Goal: Browse casually

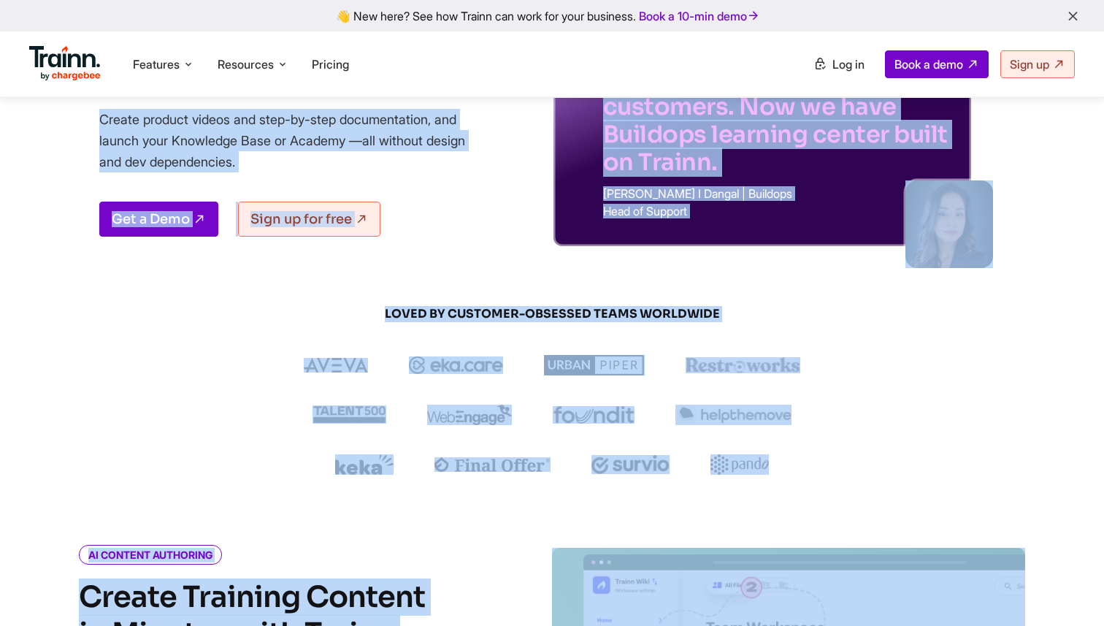
drag, startPoint x: 89, startPoint y: 183, endPoint x: 662, endPoint y: 621, distance: 720.5
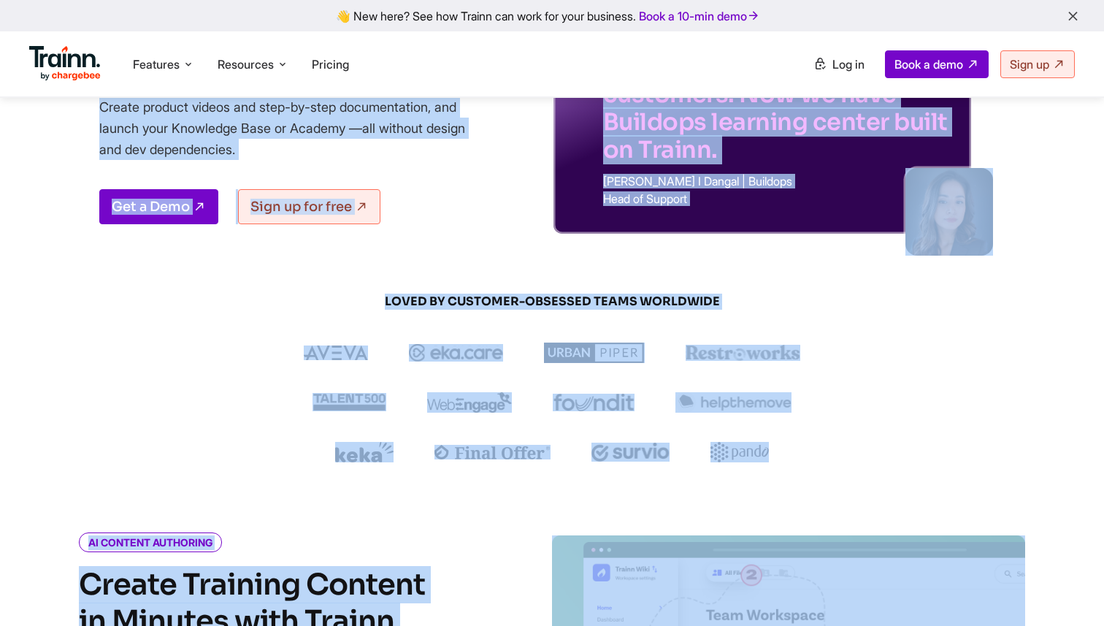
click at [329, 160] on div "AI-powered and No-Code Customer Training Platform for Modern Teams Create produ…" at bounding box center [297, 110] width 397 height 247
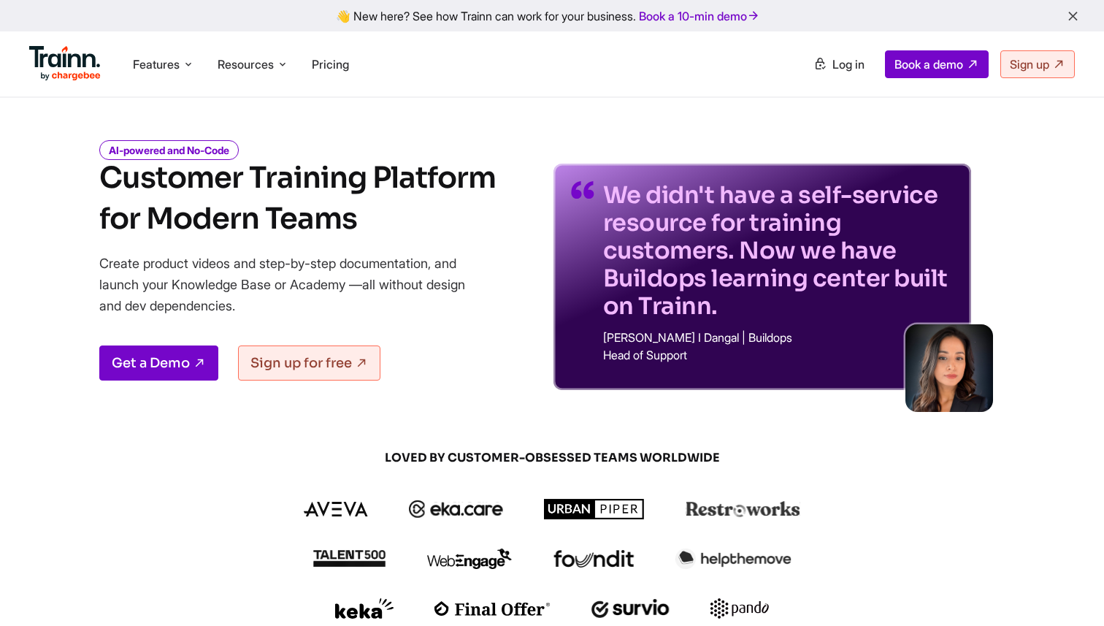
scroll to position [32, 0]
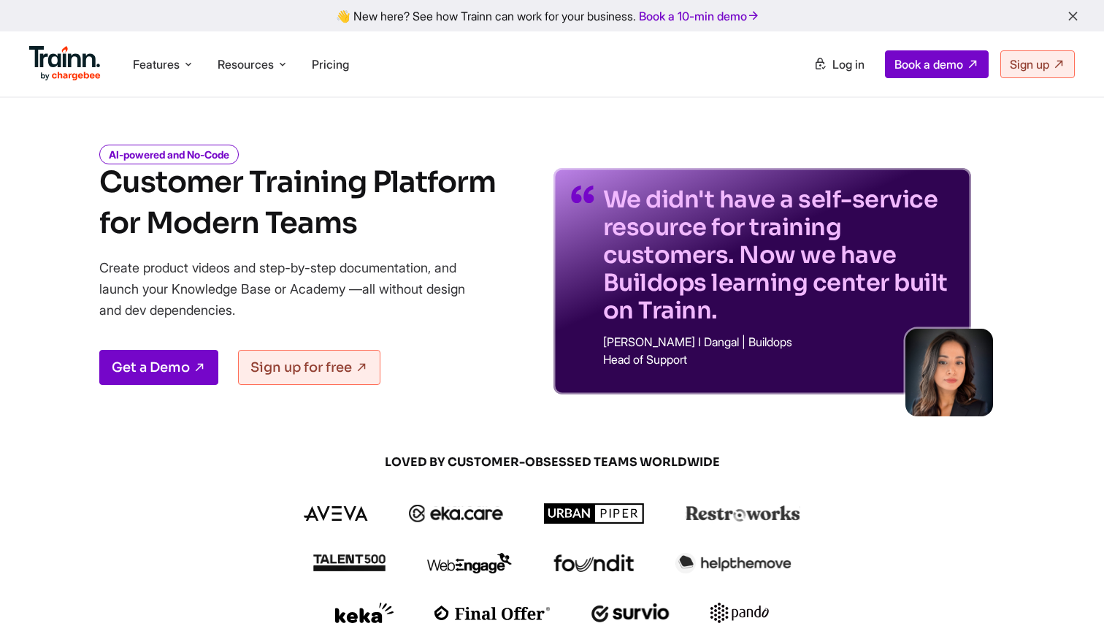
click at [311, 186] on h1 "Customer Training Platform for Modern Teams" at bounding box center [297, 203] width 397 height 82
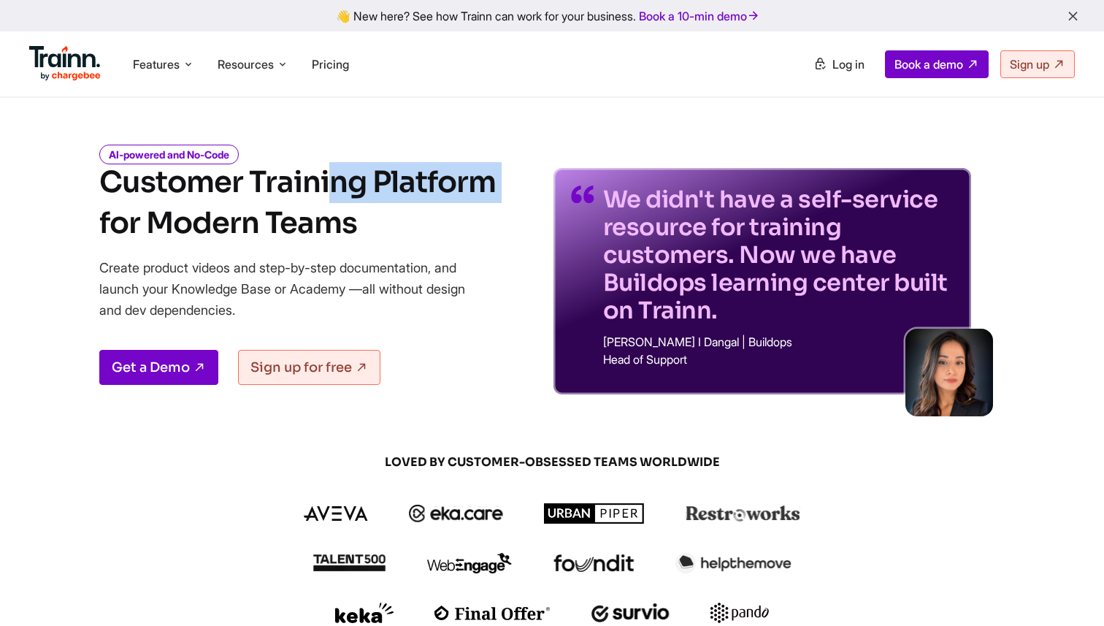
click at [311, 186] on h1 "Customer Training Platform for Modern Teams" at bounding box center [297, 203] width 397 height 82
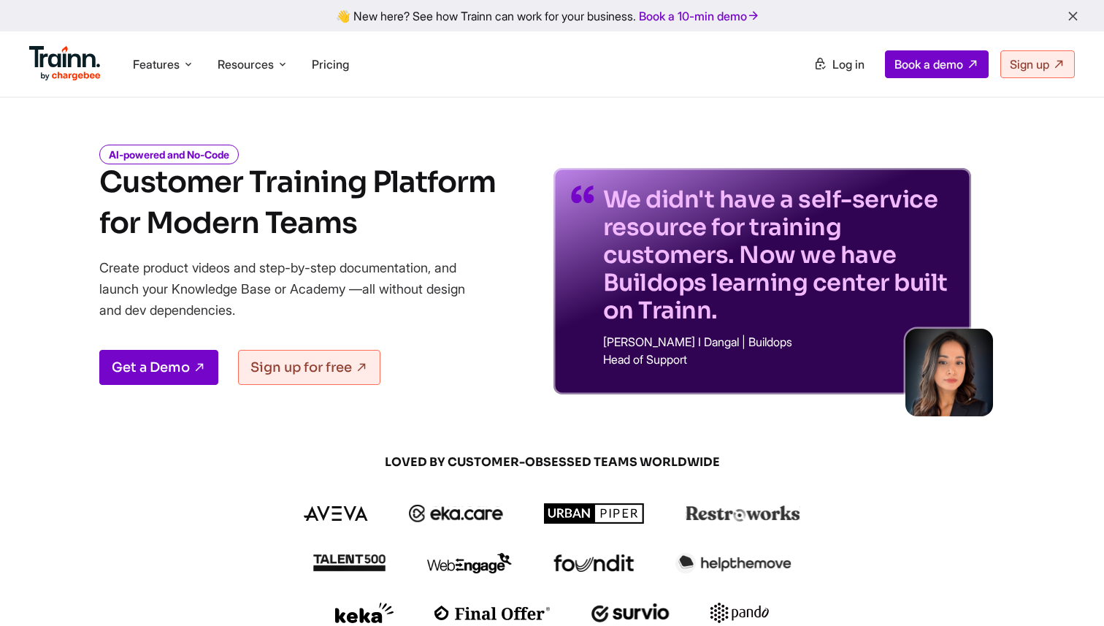
click at [326, 223] on h1 "Customer Training Platform for Modern Teams" at bounding box center [297, 203] width 397 height 82
click at [111, 179] on h1 "Customer Training Platform for Modern Teams" at bounding box center [297, 203] width 397 height 82
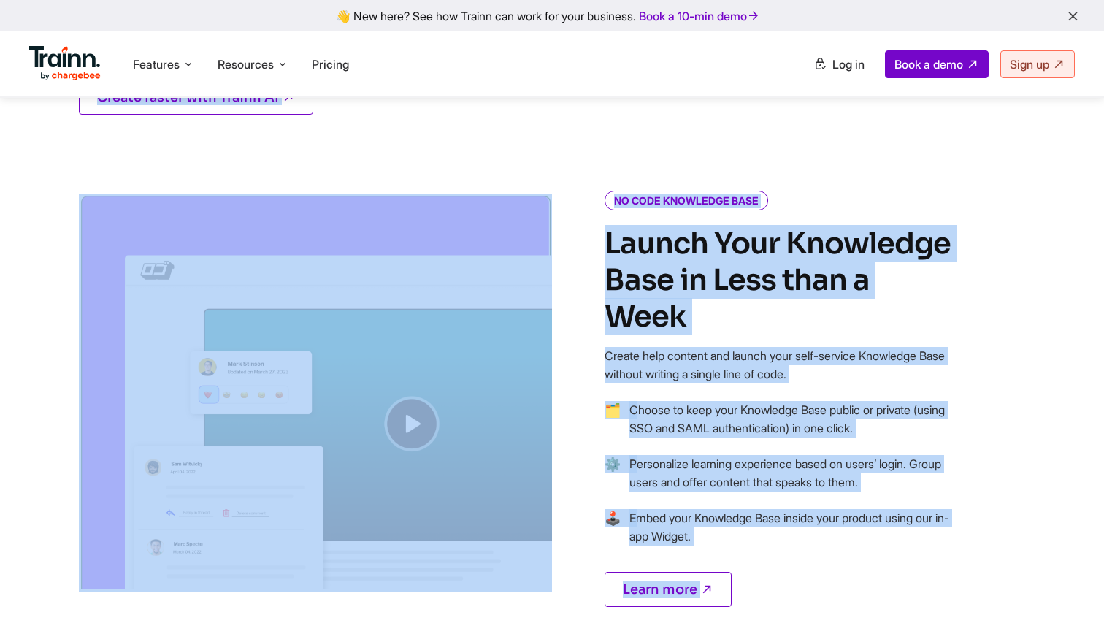
scroll to position [1075, 0]
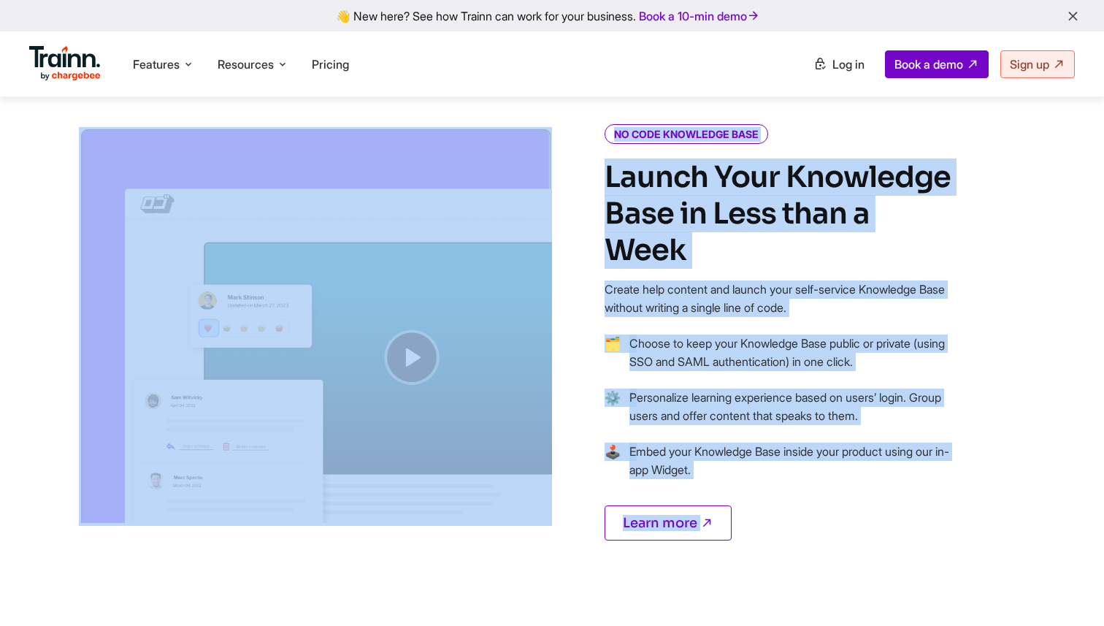
drag, startPoint x: 107, startPoint y: 179, endPoint x: 891, endPoint y: 438, distance: 826.1
click at [891, 443] on p "Embed your Knowledge Base inside your product using our in-app Widget." at bounding box center [793, 461] width 326 height 37
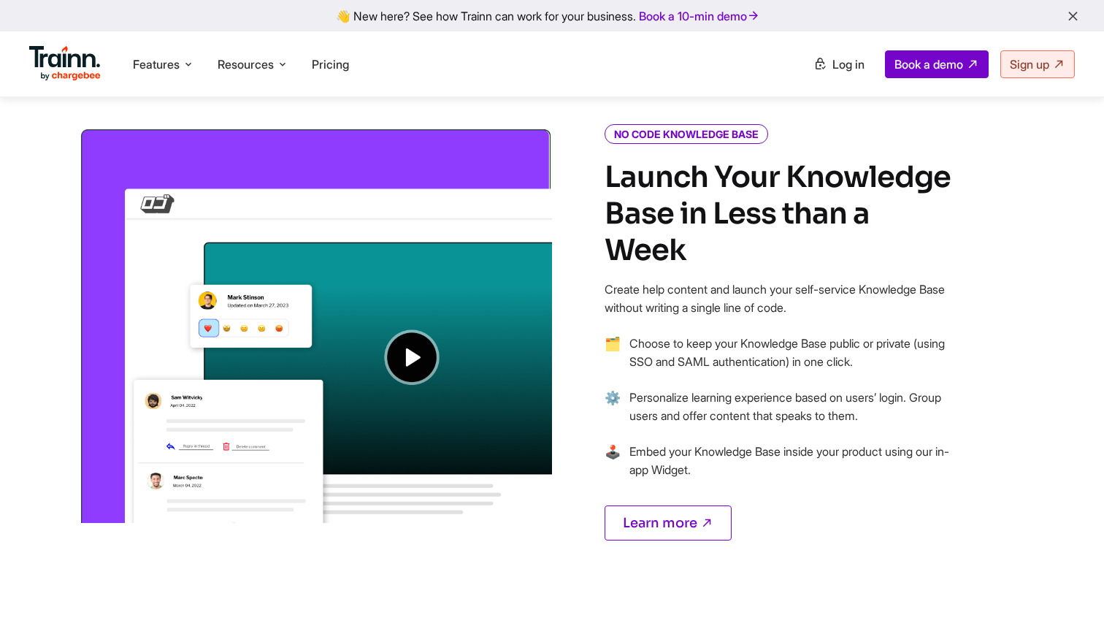
click at [1069, 15] on icon "button" at bounding box center [1072, 17] width 15 height 16
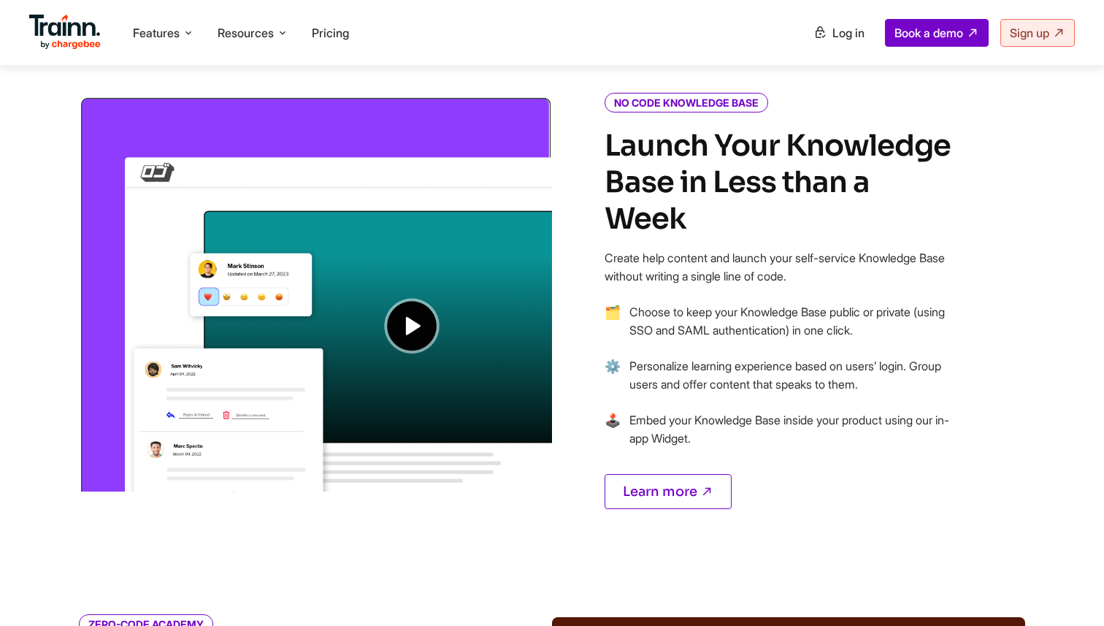
scroll to position [1044, 0]
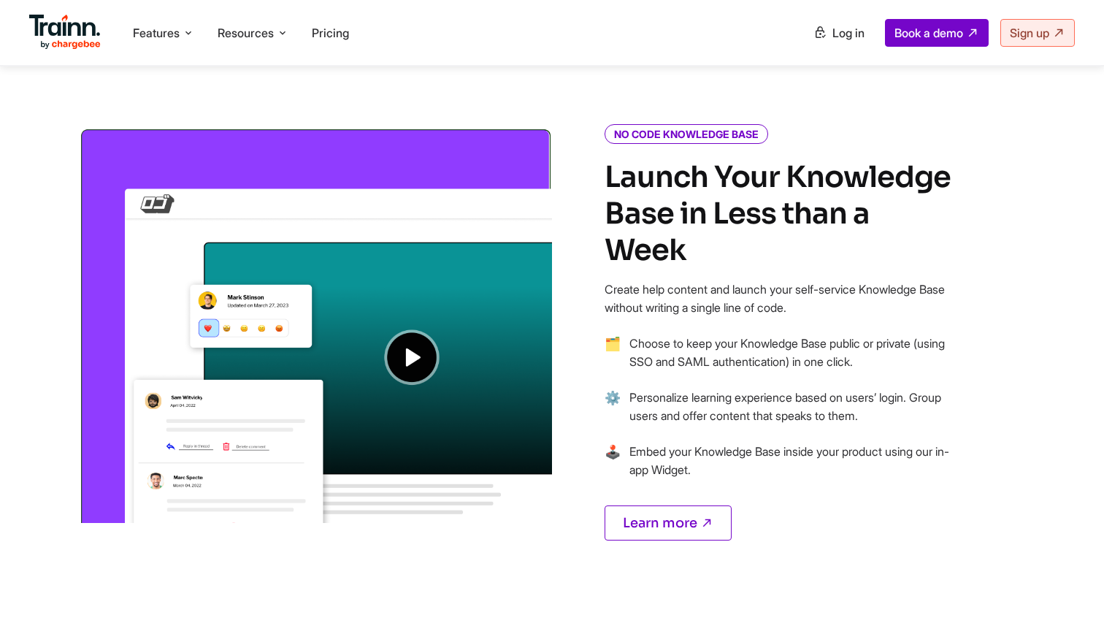
click at [732, 196] on h2 "Launch Your Knowledge Base in Less than a Week" at bounding box center [780, 214] width 351 height 110
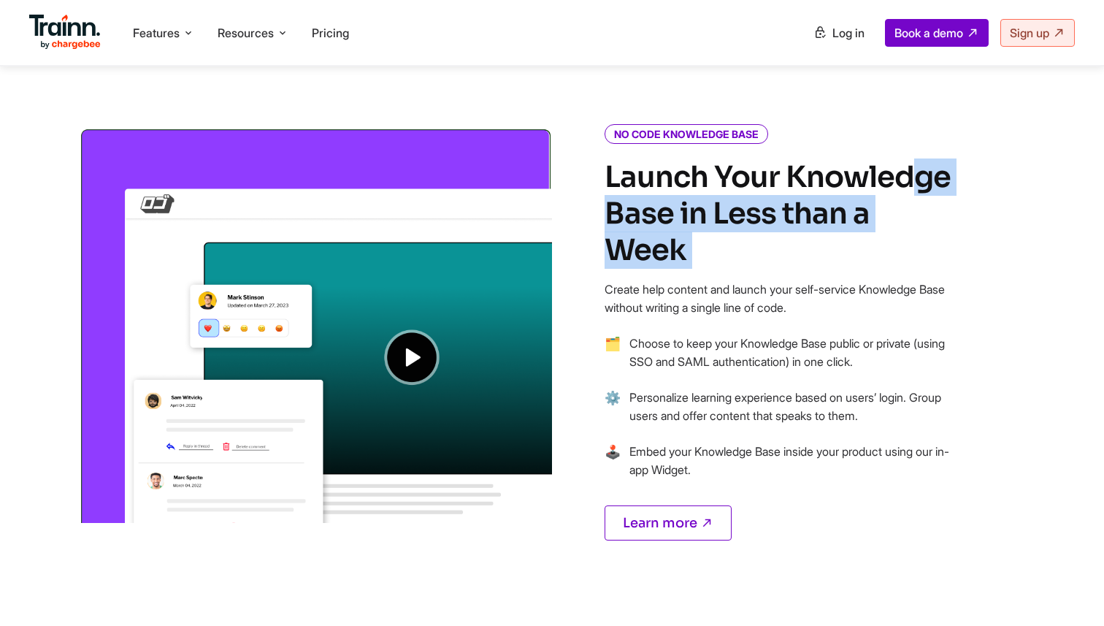
click at [732, 196] on h2 "Launch Your Knowledge Base in Less than a Week" at bounding box center [780, 214] width 351 height 110
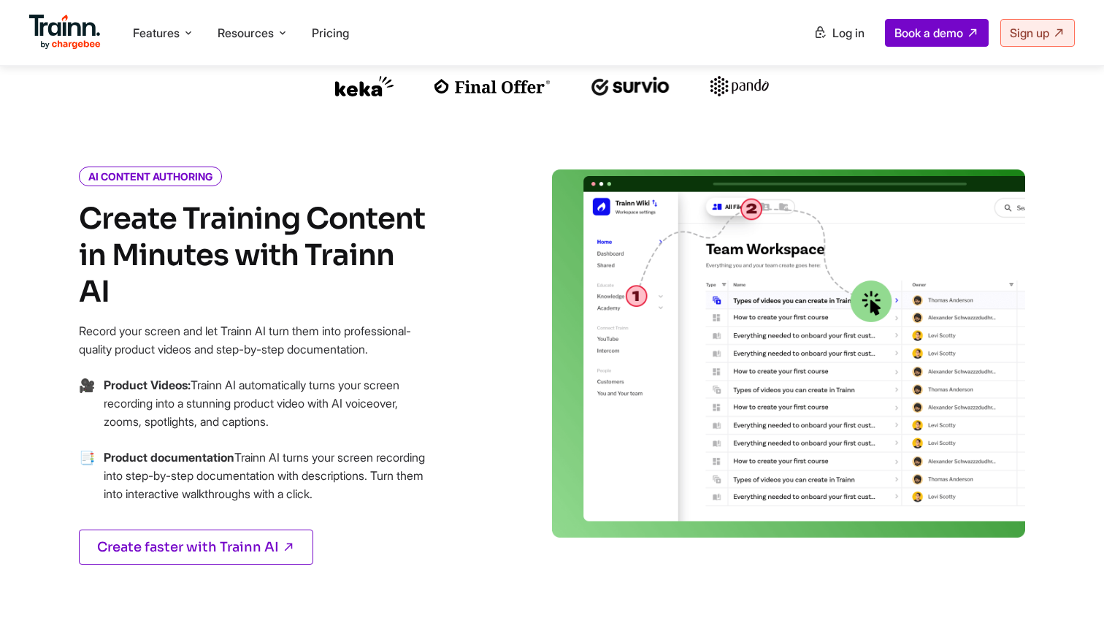
scroll to position [504, 0]
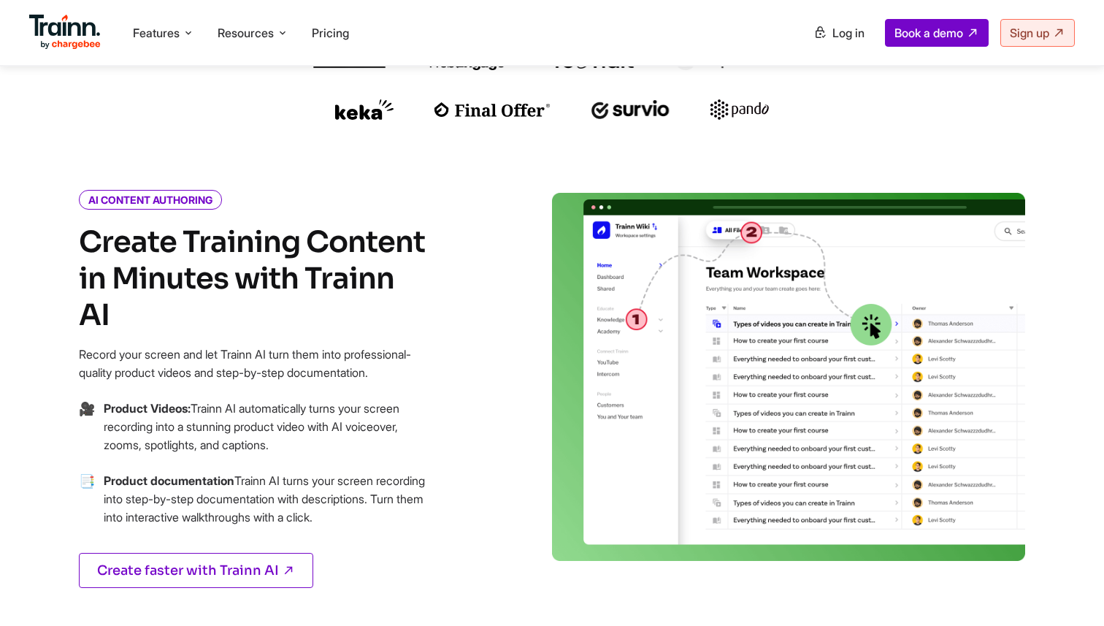
drag, startPoint x: 69, startPoint y: 237, endPoint x: 469, endPoint y: 510, distance: 483.9
click at [469, 510] on div "AI CONTENT AUTHORING Create Training Content in Minutes with Trainn AI Record y…" at bounding box center [289, 408] width 526 height 431
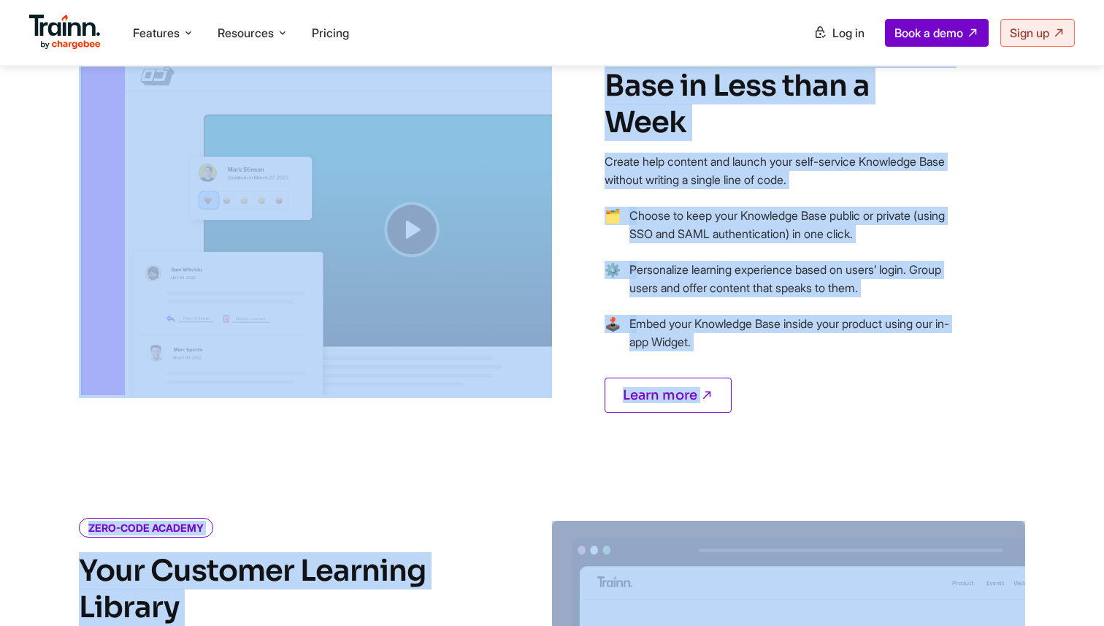
scroll to position [1292, 0]
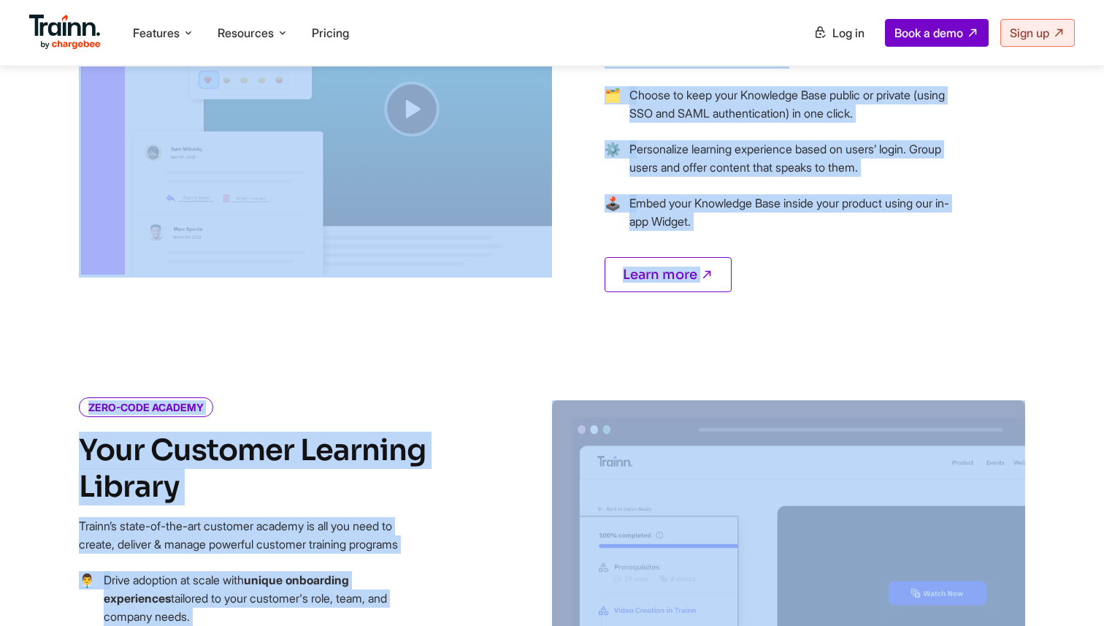
drag, startPoint x: 24, startPoint y: 182, endPoint x: 796, endPoint y: 215, distance: 772.6
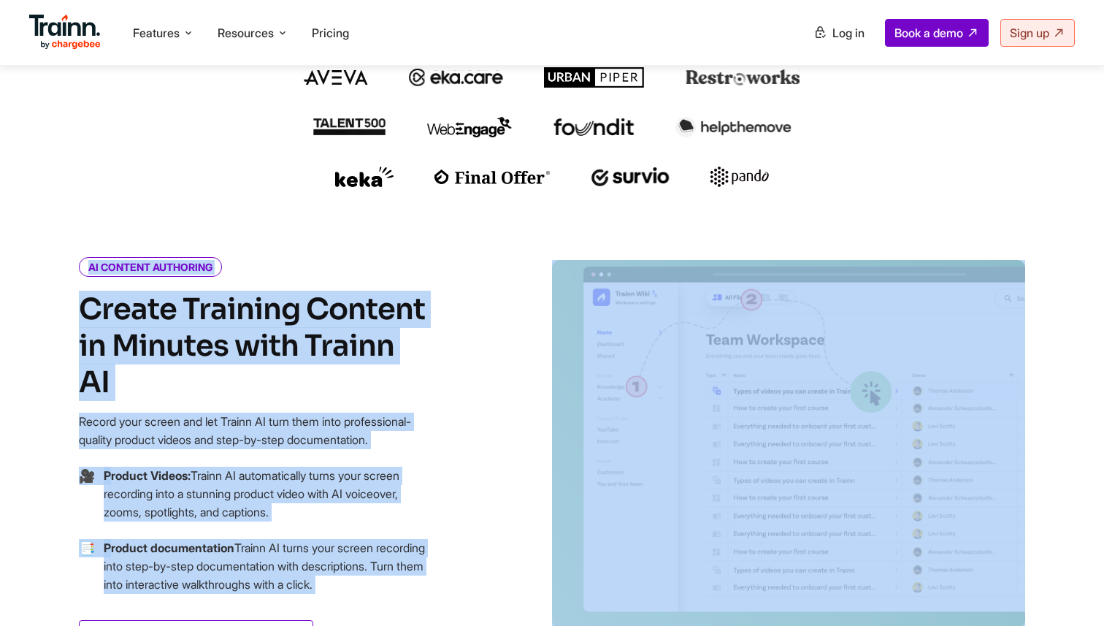
scroll to position [435, 0]
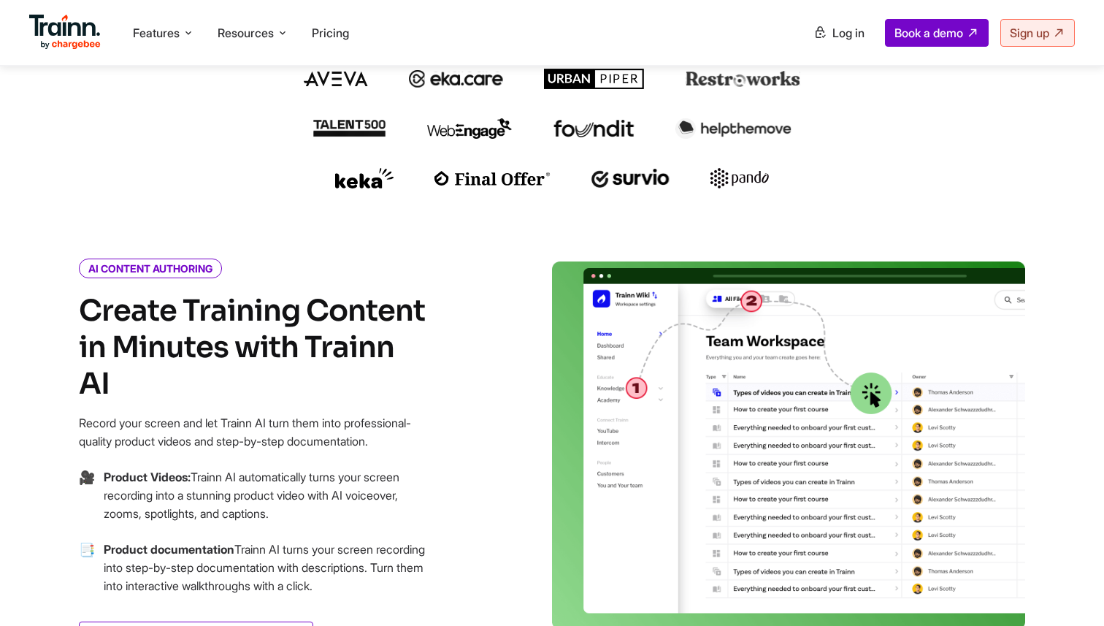
drag, startPoint x: 82, startPoint y: 240, endPoint x: 369, endPoint y: 575, distance: 440.7
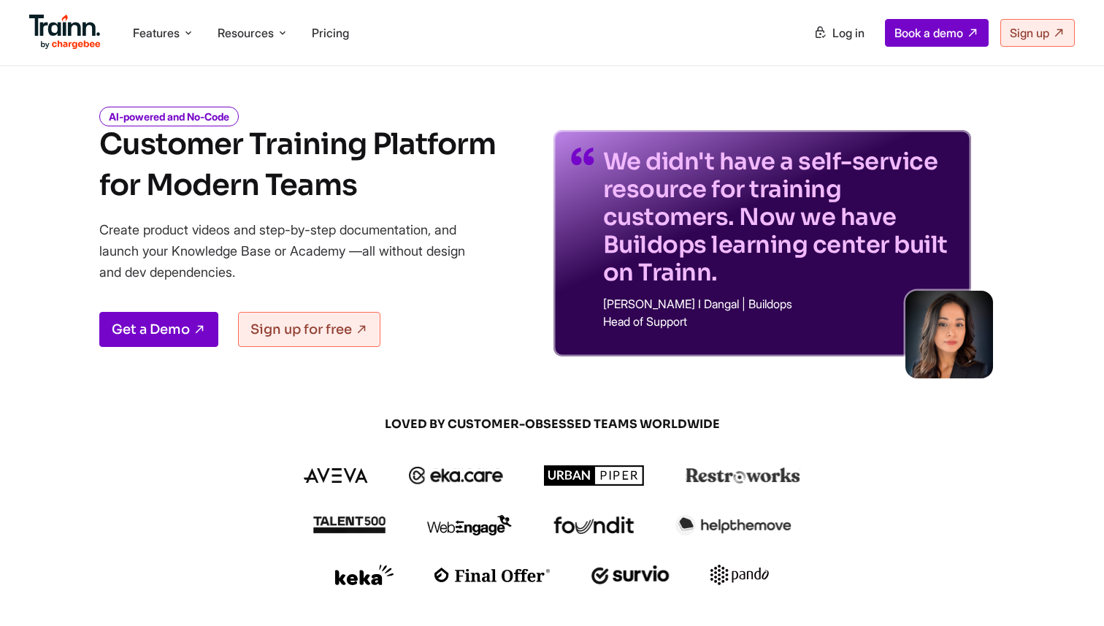
scroll to position [34, 0]
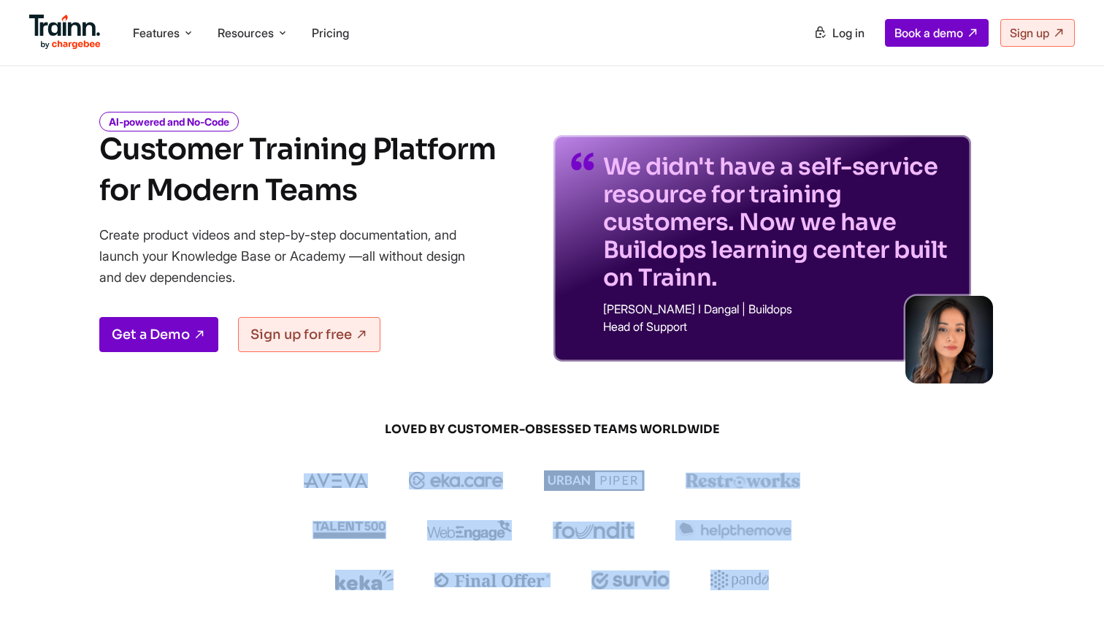
drag, startPoint x: 286, startPoint y: 470, endPoint x: 813, endPoint y: 580, distance: 538.7
click at [813, 580] on div at bounding box center [552, 530] width 701 height 120
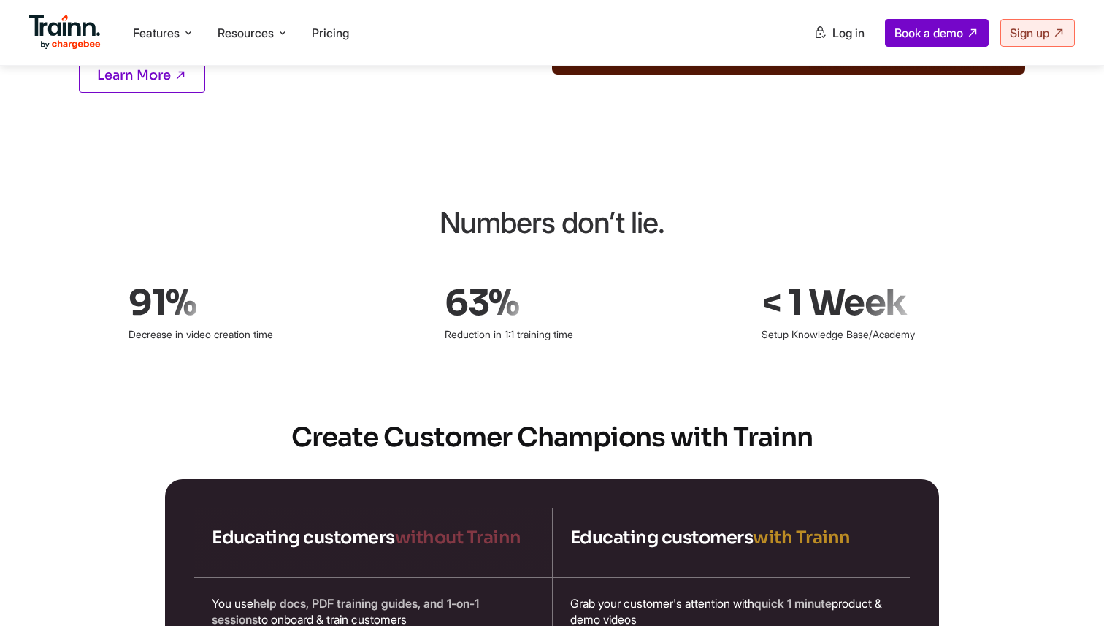
scroll to position [1993, 0]
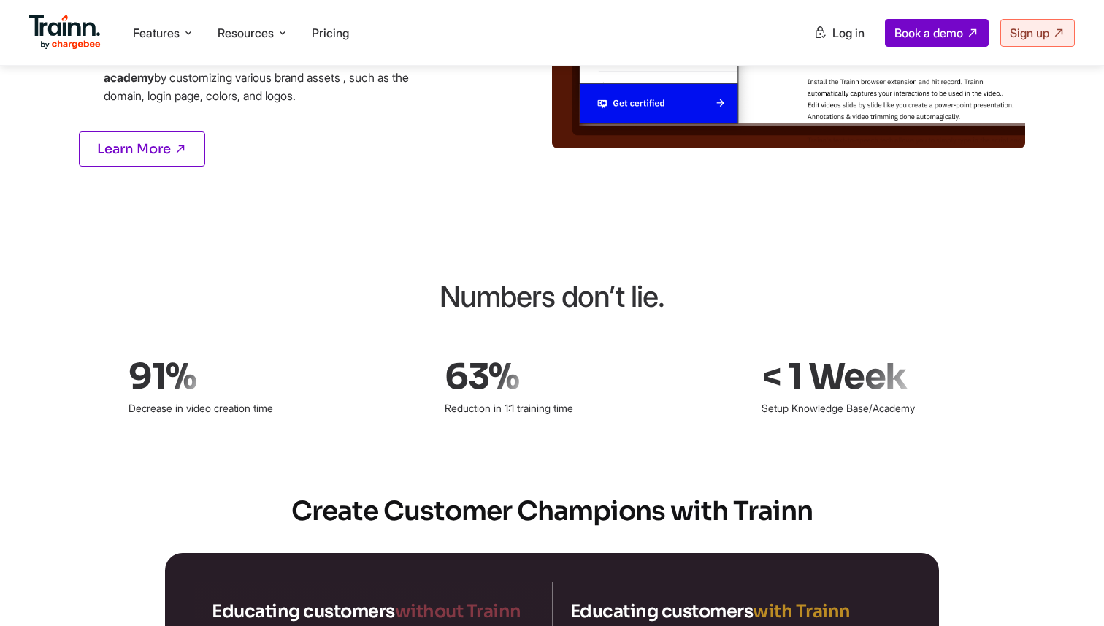
drag, startPoint x: 410, startPoint y: 158, endPoint x: 981, endPoint y: 381, distance: 613.0
click at [981, 381] on div "Numbers don’t lie. 91% Decrease in video creation time 63% Reduction in 1:1 tra…" at bounding box center [552, 347] width 1052 height 145
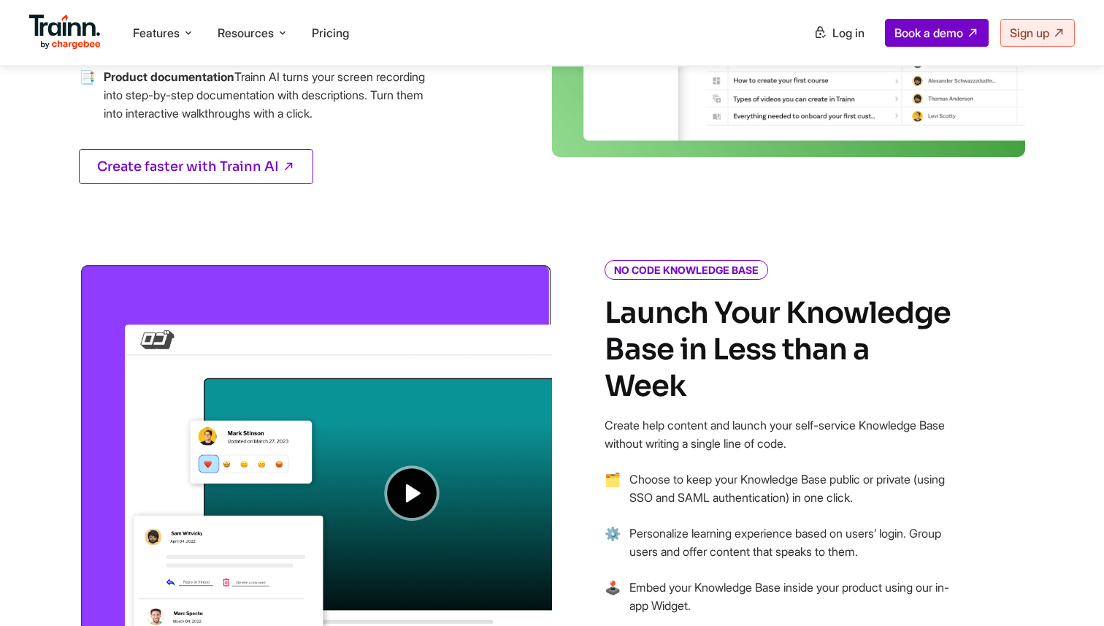
scroll to position [851, 0]
